Goal: Information Seeking & Learning: Learn about a topic

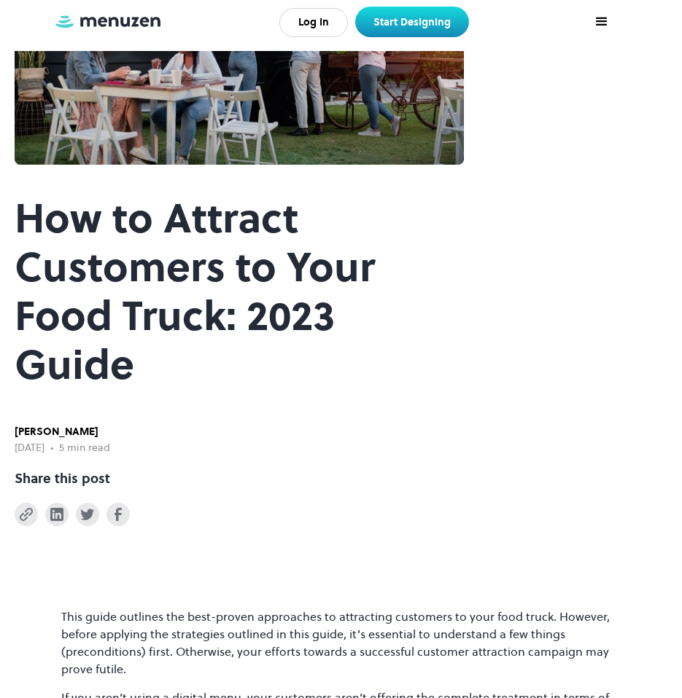
scroll to position [312, 0]
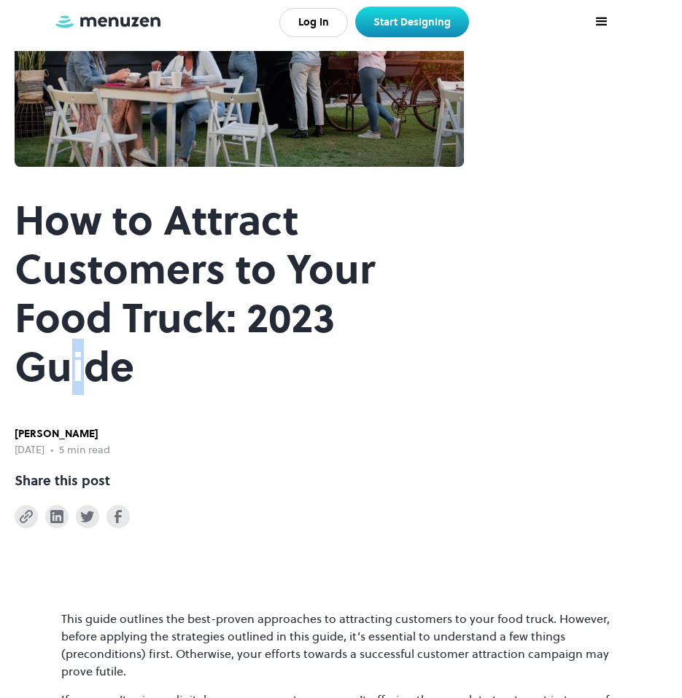
click at [432, 322] on h1 "How to Attract Customers to Your Food Truck: 2023 Guide" at bounding box center [239, 293] width 449 height 195
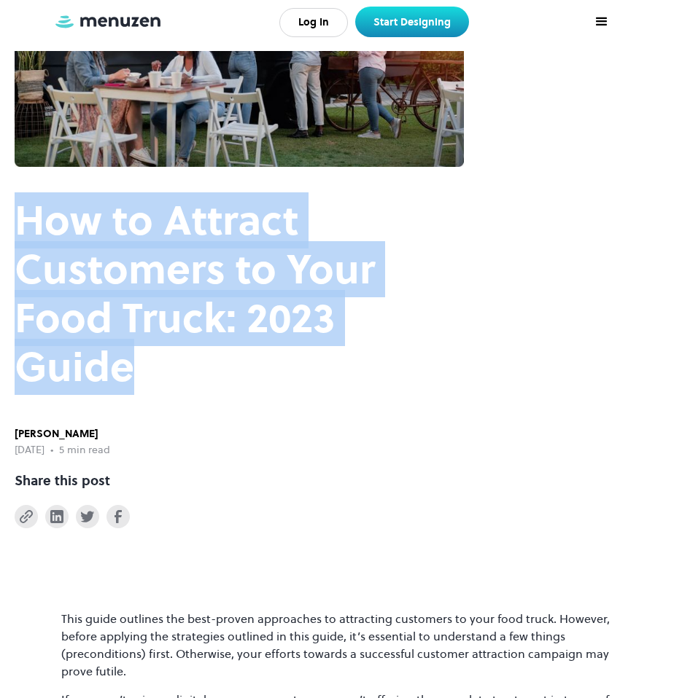
drag, startPoint x: 473, startPoint y: 332, endPoint x: 16, endPoint y: 234, distance: 467.6
click at [16, 234] on div "Blog > How to Attract Customers to Your Food Truck: 2023 Guide How to Attract C…" at bounding box center [341, 163] width 653 height 591
copy h1 "How to Attract Customers to Your Food Truck: 2023 Guide"
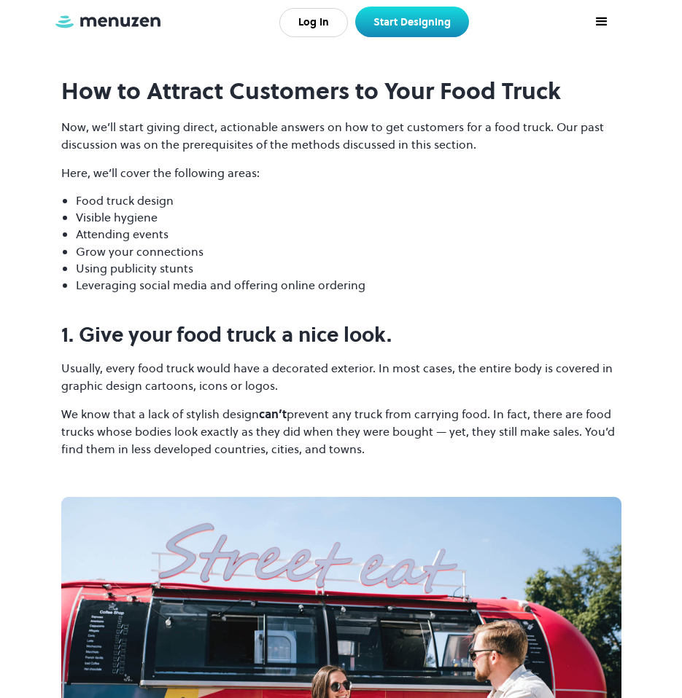
scroll to position [4287, 0]
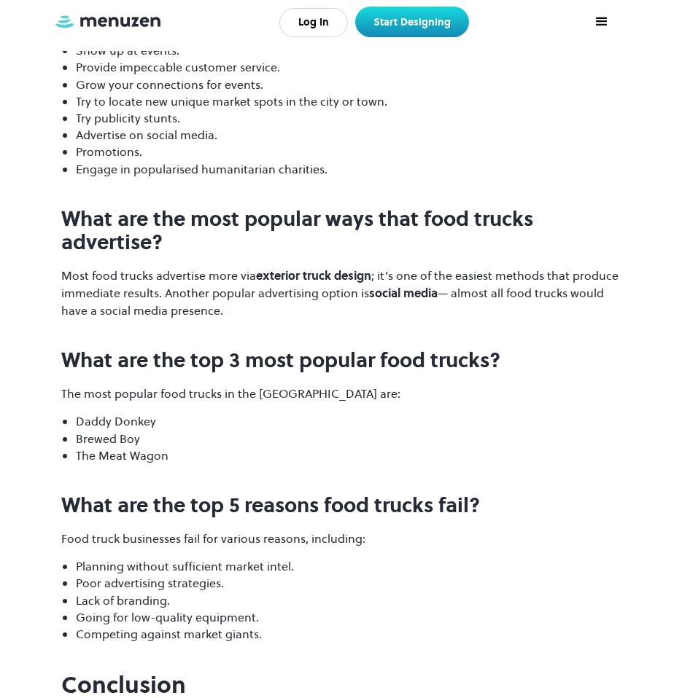
scroll to position [9096, 0]
